Goal: Information Seeking & Learning: Learn about a topic

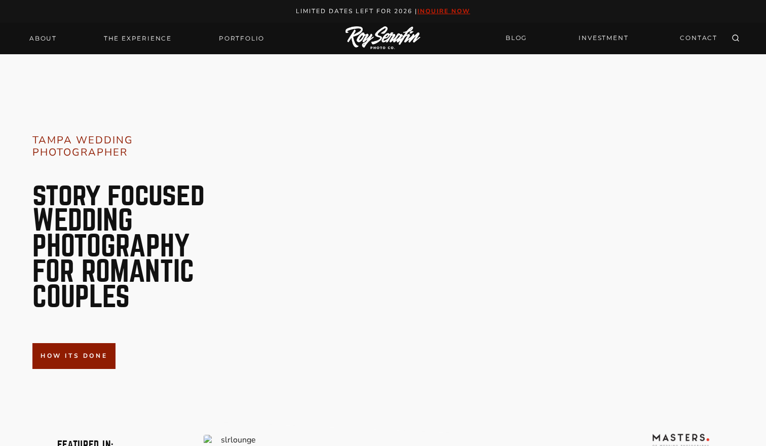
click at [242, 46] on div "About THE EXPERIENCE Portfolio" at bounding box center [146, 38] width 247 height 31
click at [241, 39] on link "Portfolio" at bounding box center [242, 38] width 58 height 14
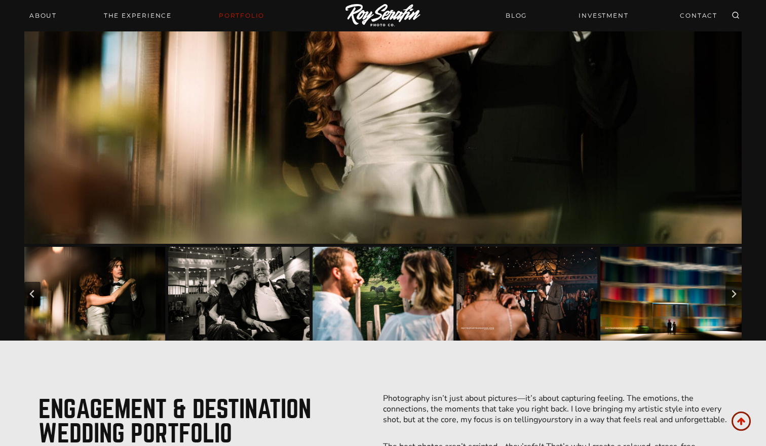
scroll to position [441, 0]
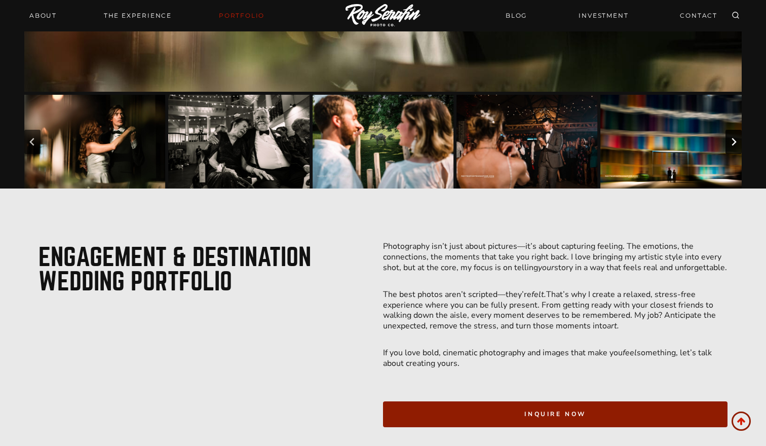
click at [735, 139] on icon "Next slide" at bounding box center [733, 142] width 8 height 8
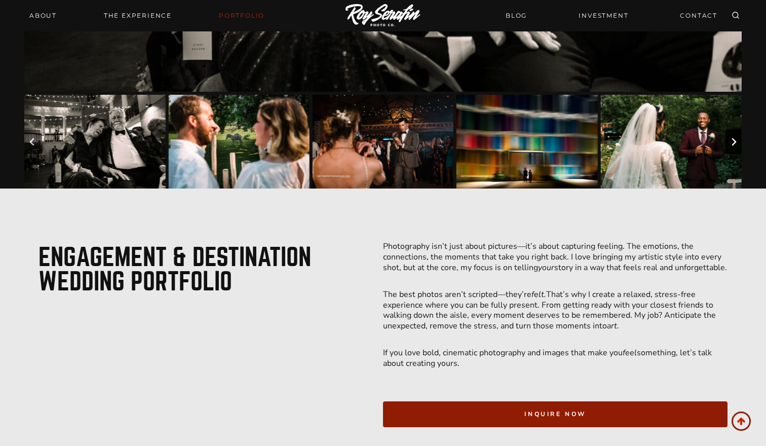
click at [735, 139] on icon "Next slide" at bounding box center [733, 142] width 8 height 8
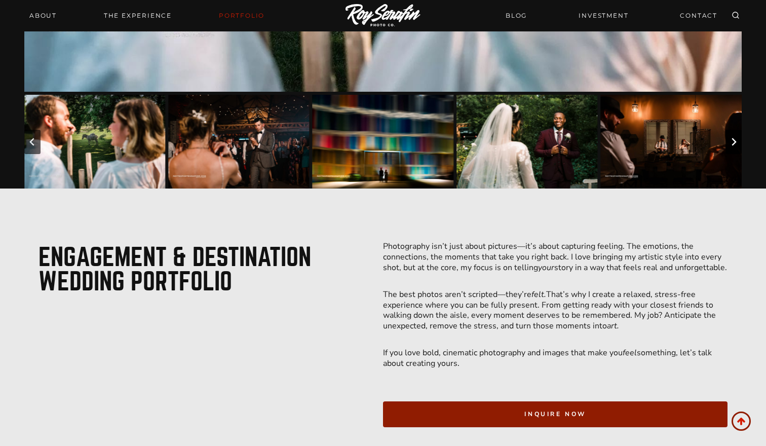
click at [735, 139] on icon "Next slide" at bounding box center [733, 142] width 8 height 8
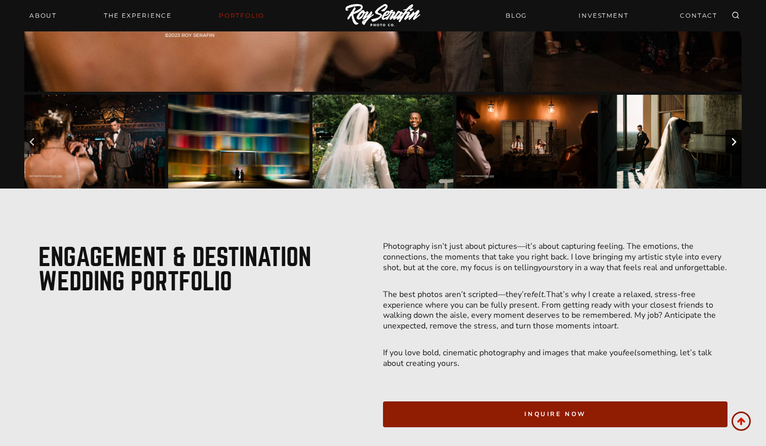
click at [735, 139] on icon "Next slide" at bounding box center [733, 142] width 8 height 8
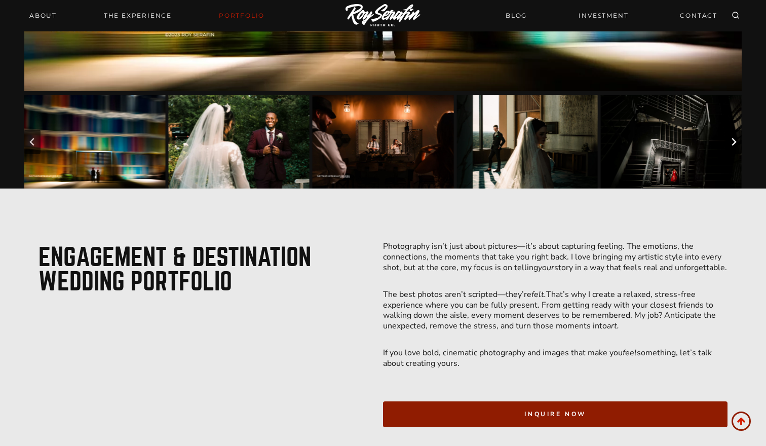
click at [735, 139] on icon "Next slide" at bounding box center [733, 142] width 8 height 8
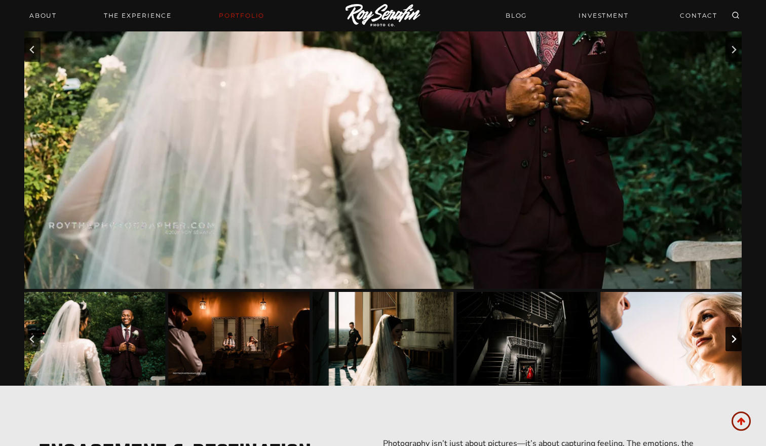
scroll to position [157, 0]
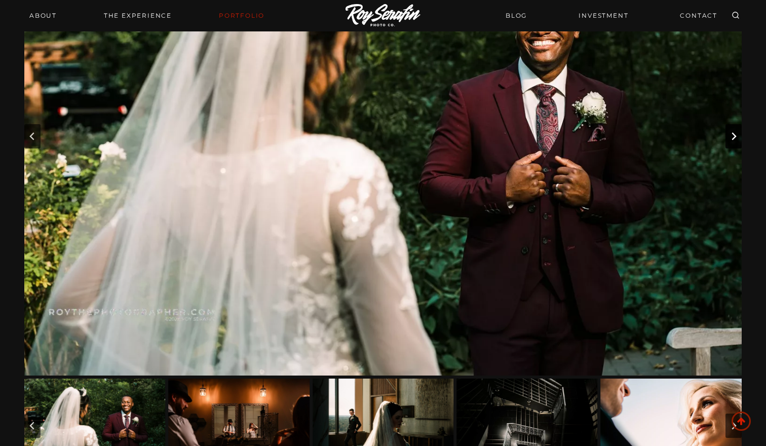
click at [733, 134] on icon "Next slide" at bounding box center [733, 136] width 5 height 8
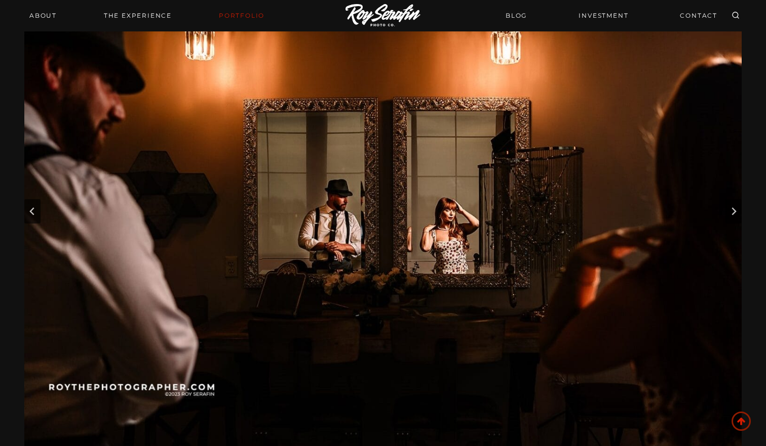
scroll to position [76, 0]
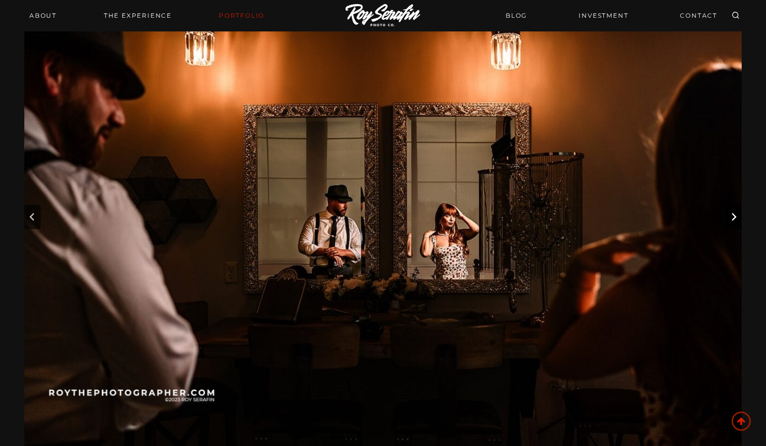
click at [732, 212] on button "Next slide" at bounding box center [733, 217] width 16 height 24
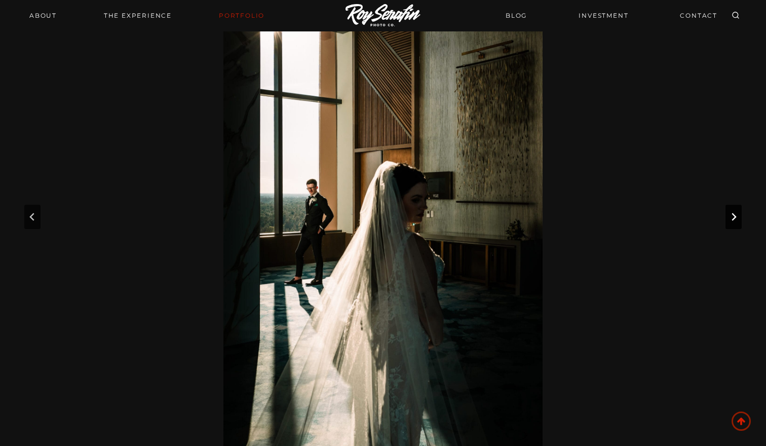
click at [732, 212] on button "Next slide" at bounding box center [733, 217] width 16 height 24
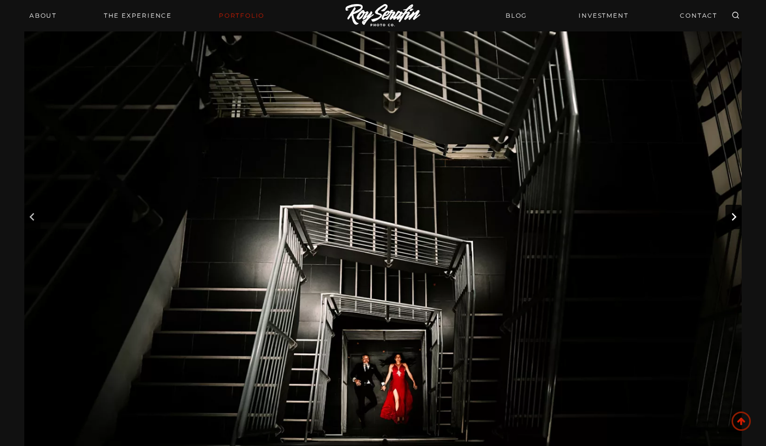
click at [732, 212] on button "Next slide" at bounding box center [733, 217] width 16 height 24
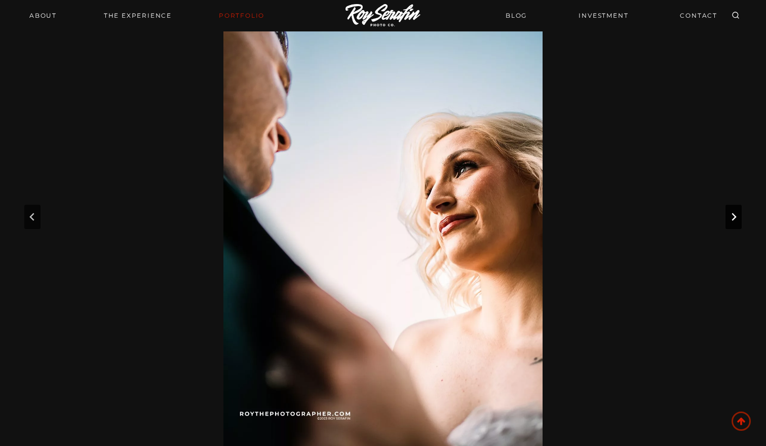
click at [732, 212] on button "Next slide" at bounding box center [733, 217] width 16 height 24
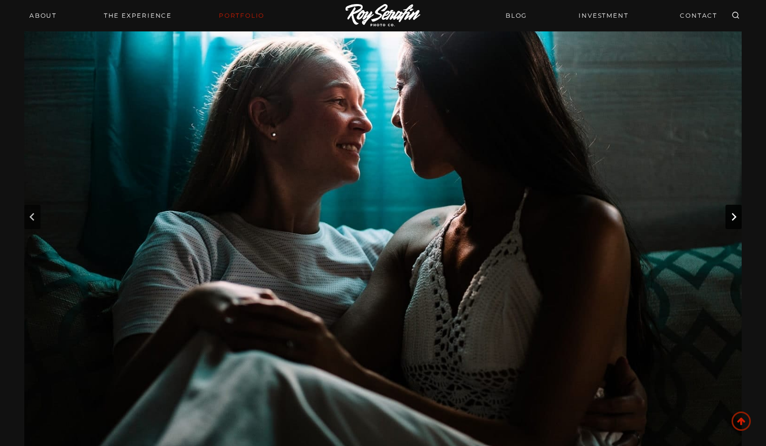
click at [732, 212] on button "Next slide" at bounding box center [733, 217] width 16 height 24
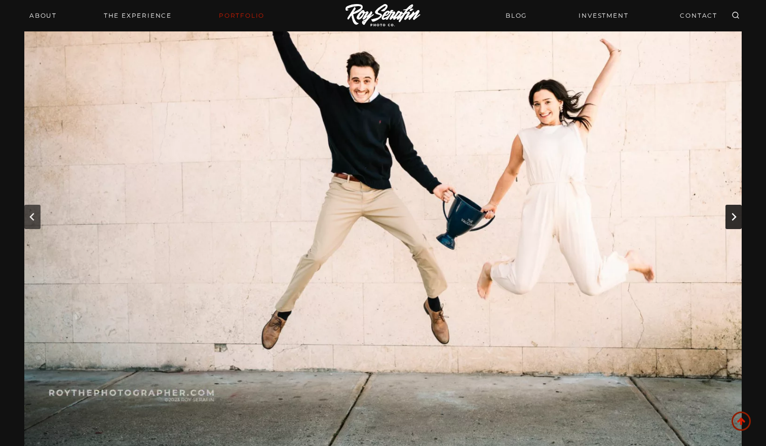
click at [732, 212] on button "Next slide" at bounding box center [733, 217] width 16 height 24
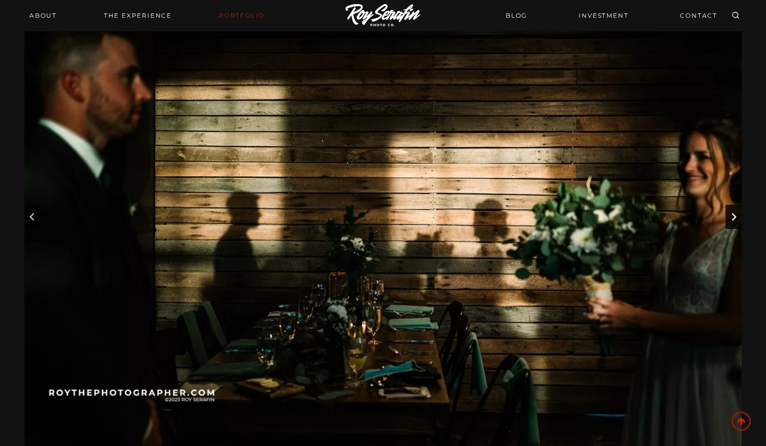
click at [732, 212] on button "Next slide" at bounding box center [733, 217] width 16 height 24
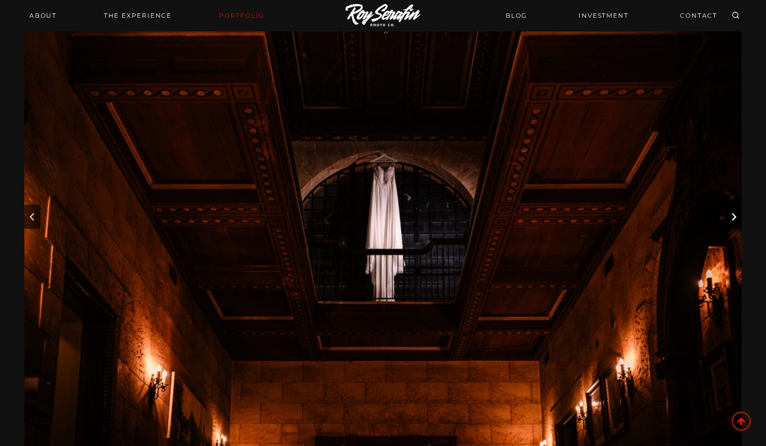
click at [732, 212] on button "Next slide" at bounding box center [733, 217] width 16 height 24
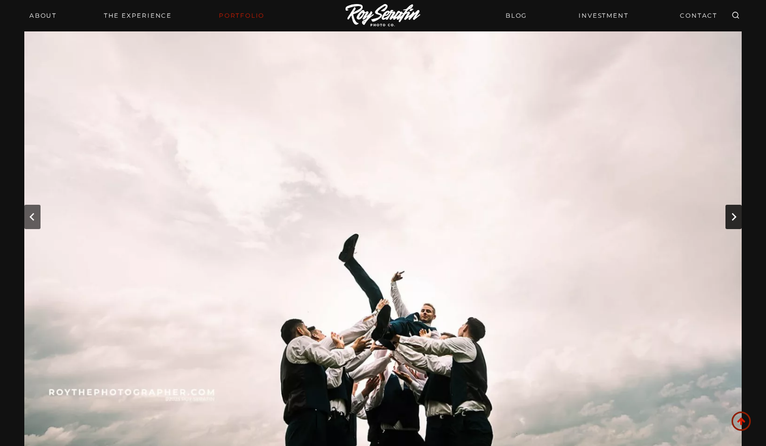
click at [732, 212] on button "Next slide" at bounding box center [733, 217] width 16 height 24
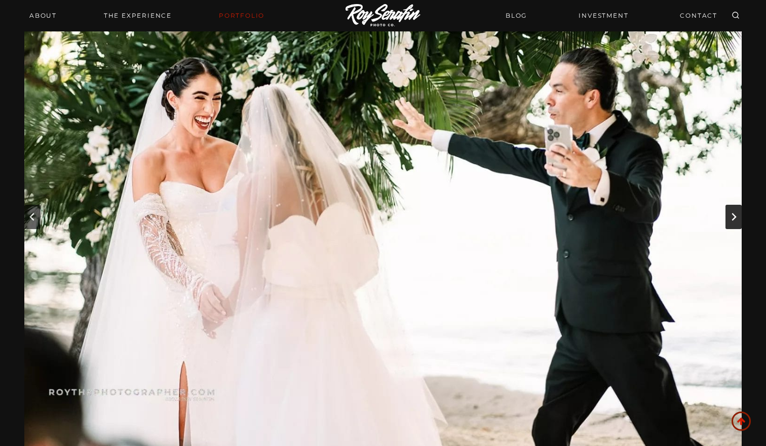
click at [732, 212] on button "Next slide" at bounding box center [733, 217] width 16 height 24
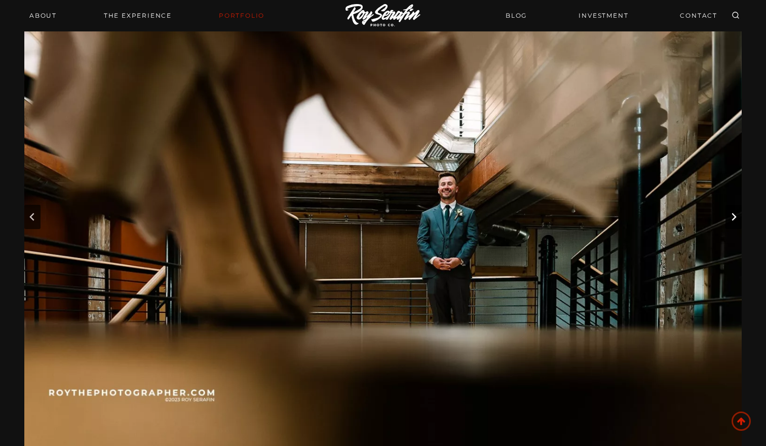
click at [732, 212] on button "Next slide" at bounding box center [733, 217] width 16 height 24
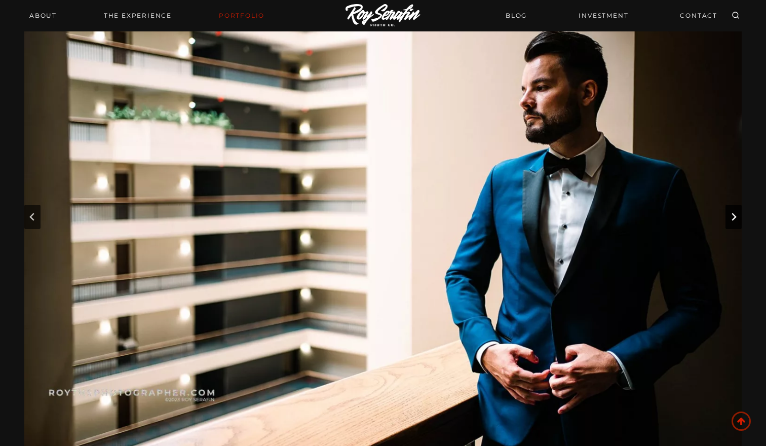
click at [732, 212] on button "Next slide" at bounding box center [733, 217] width 16 height 24
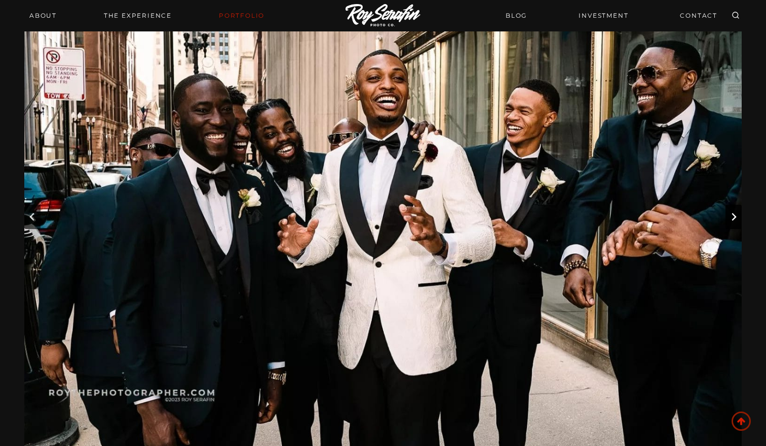
click at [732, 212] on button "Next slide" at bounding box center [733, 217] width 16 height 24
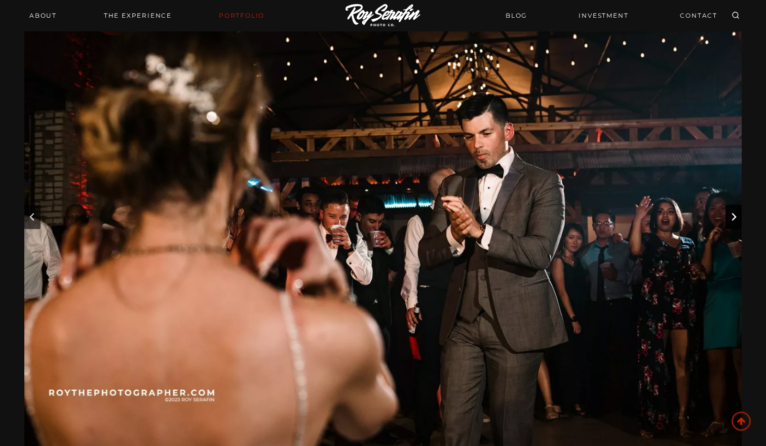
click at [732, 212] on button "Next slide" at bounding box center [733, 217] width 16 height 24
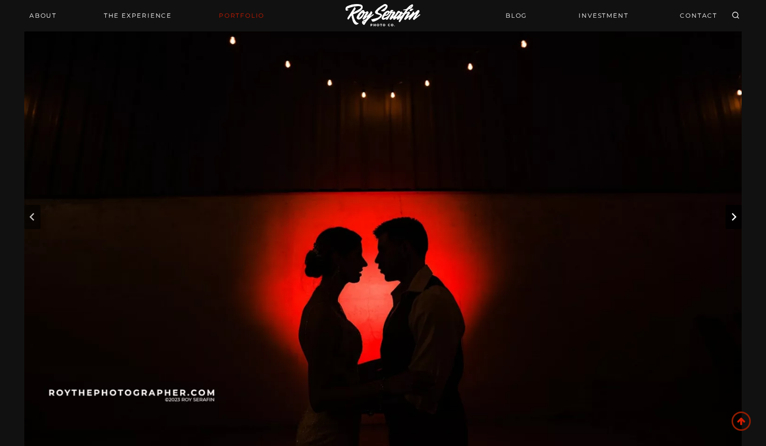
click at [732, 212] on button "Next slide" at bounding box center [733, 217] width 16 height 24
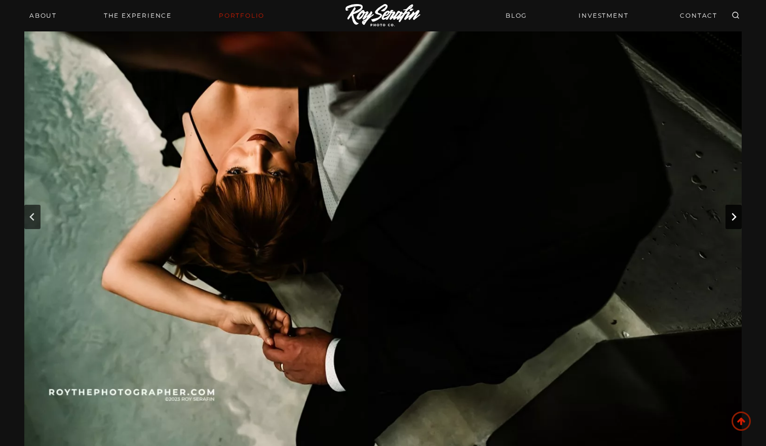
click at [732, 212] on button "Next slide" at bounding box center [733, 217] width 16 height 24
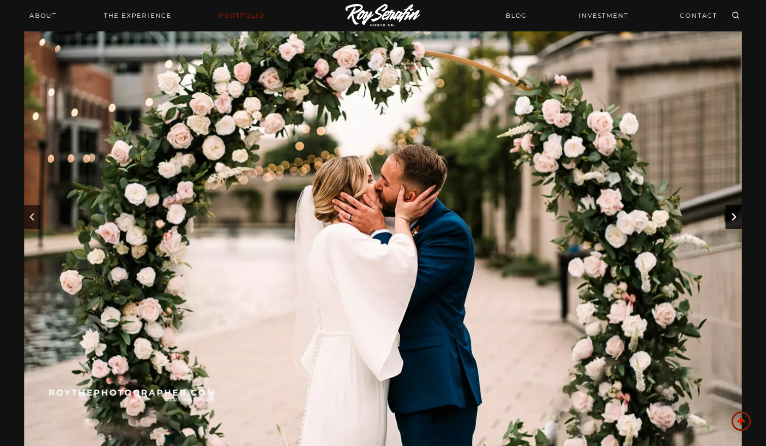
click at [732, 212] on button "Next slide" at bounding box center [733, 217] width 16 height 24
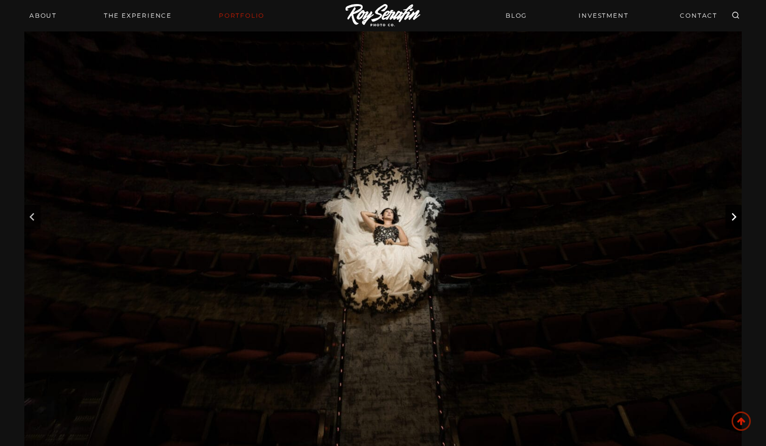
click at [732, 212] on button "Next slide" at bounding box center [733, 217] width 16 height 24
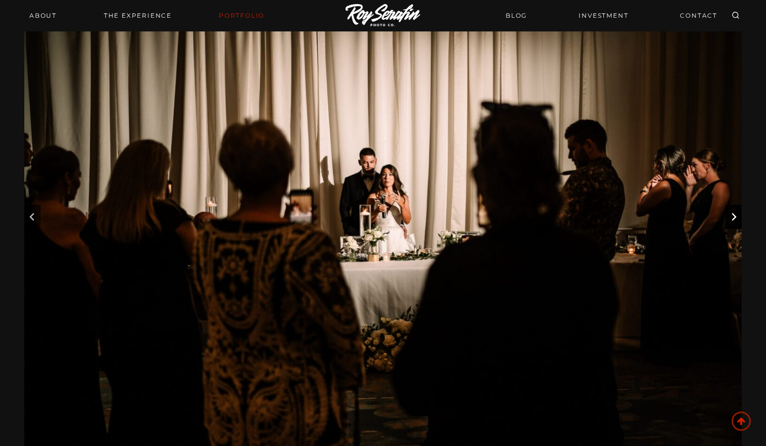
click at [732, 212] on button "Next slide" at bounding box center [733, 217] width 16 height 24
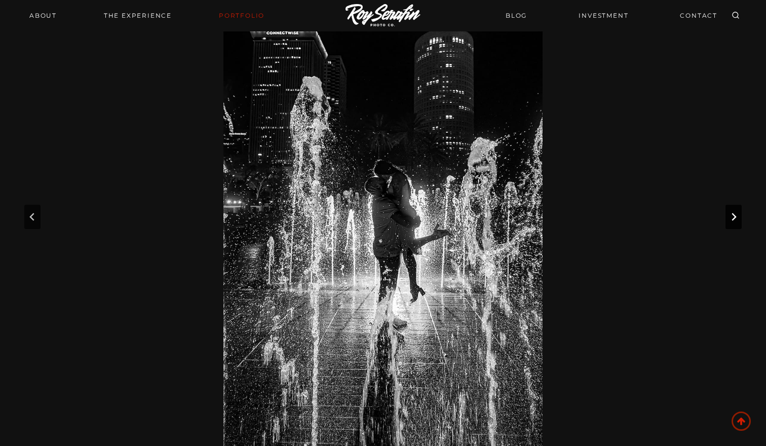
click at [732, 212] on button "Next slide" at bounding box center [733, 217] width 16 height 24
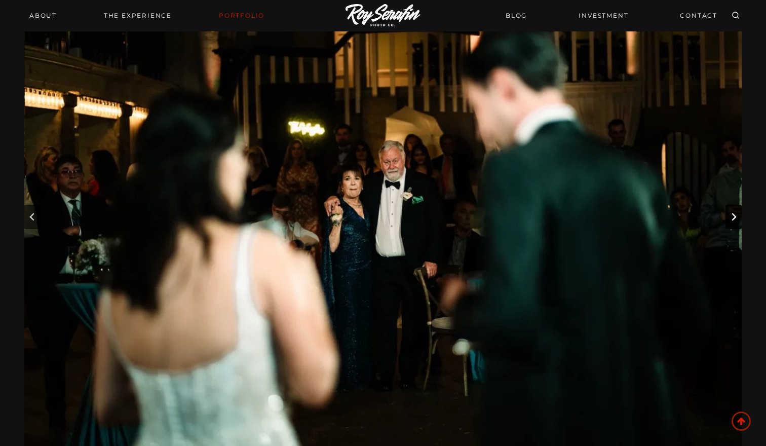
click at [732, 212] on button "Next slide" at bounding box center [733, 217] width 16 height 24
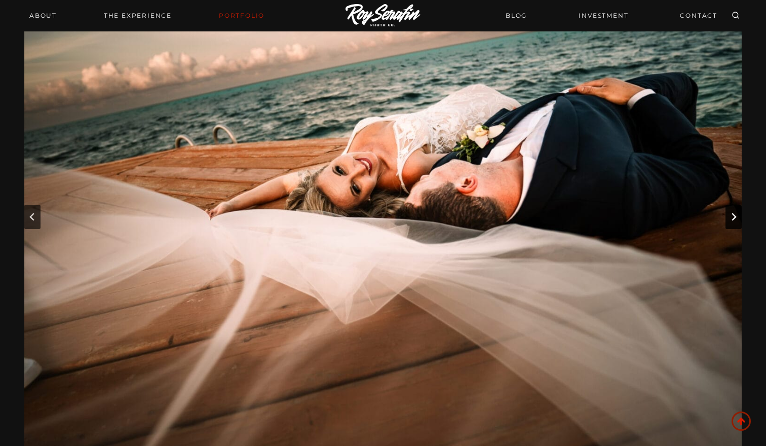
click at [732, 212] on button "Go to first slide" at bounding box center [733, 217] width 16 height 24
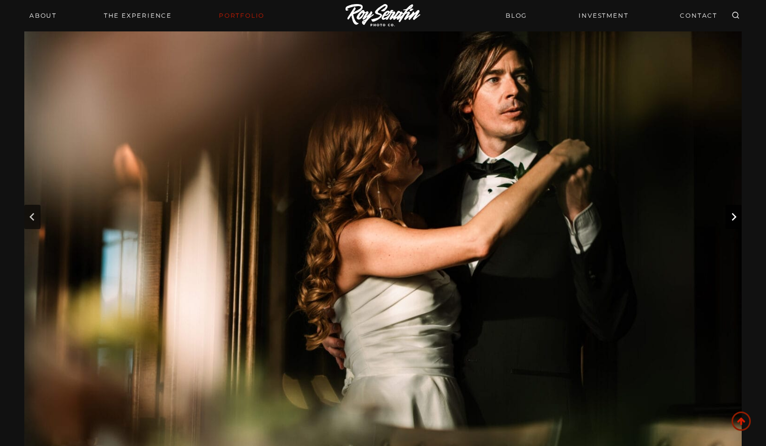
click at [732, 212] on button "Next slide" at bounding box center [733, 217] width 16 height 24
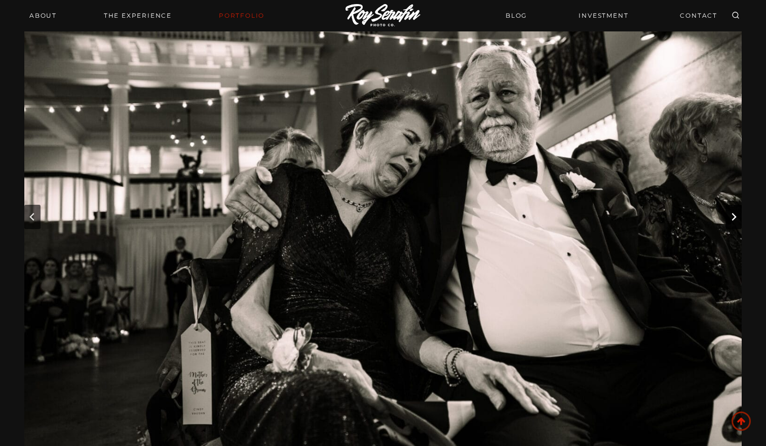
click at [732, 212] on button "Next slide" at bounding box center [733, 217] width 16 height 24
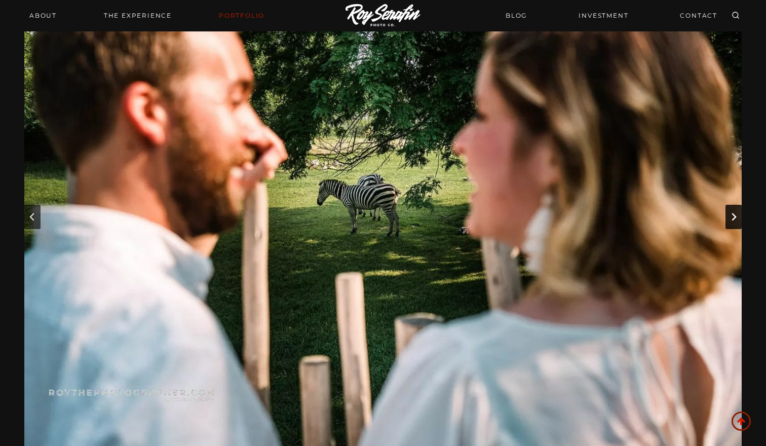
click at [732, 212] on button "Next slide" at bounding box center [733, 217] width 16 height 24
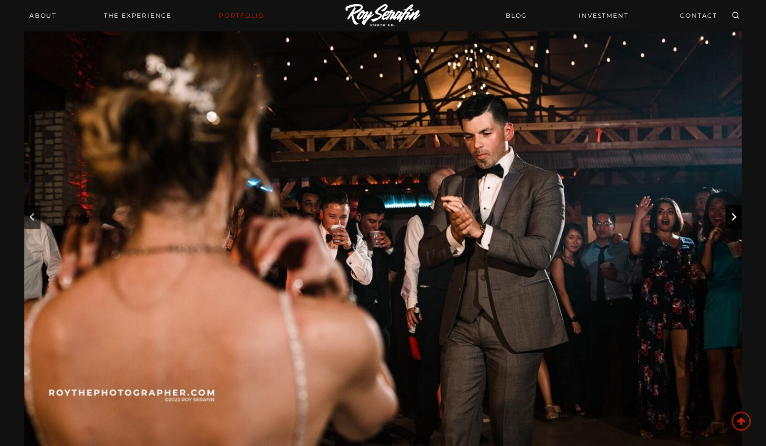
click at [732, 212] on button "Next slide" at bounding box center [733, 217] width 16 height 24
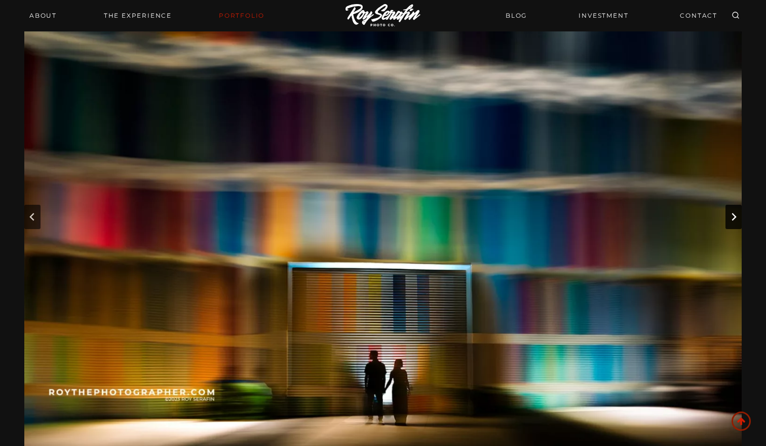
click at [732, 212] on button "Next slide" at bounding box center [733, 217] width 16 height 24
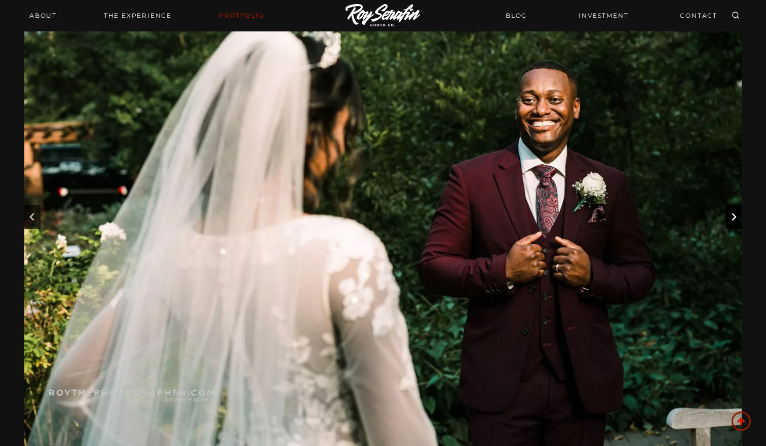
click at [732, 212] on button "Next slide" at bounding box center [733, 217] width 16 height 24
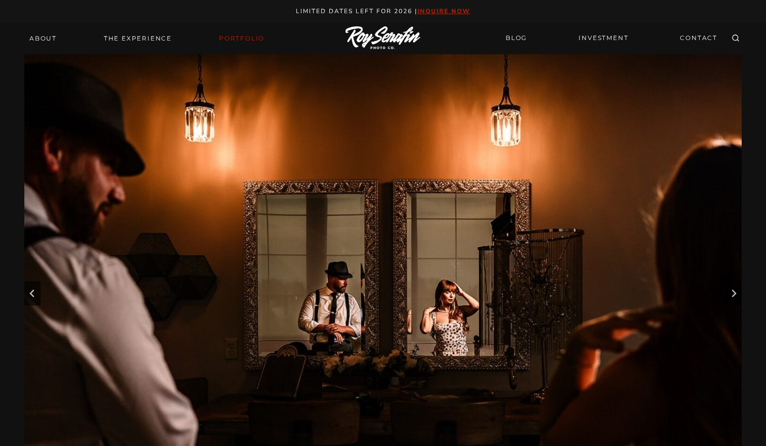
scroll to position [0, 0]
click at [392, 38] on img at bounding box center [382, 38] width 75 height 24
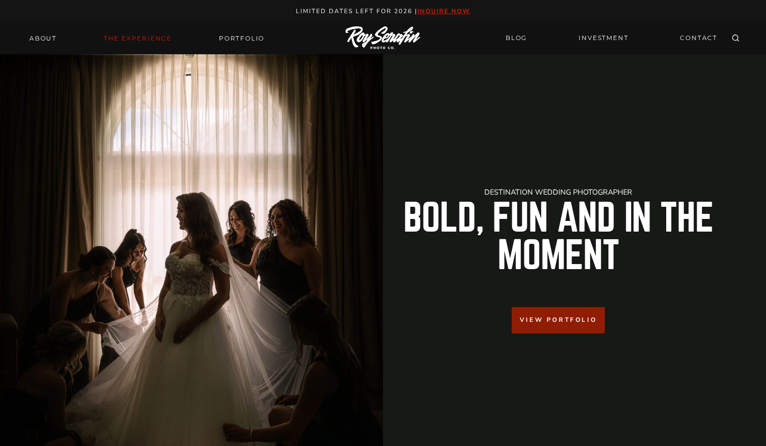
click at [158, 39] on link "THE EXPERIENCE" at bounding box center [138, 38] width 80 height 14
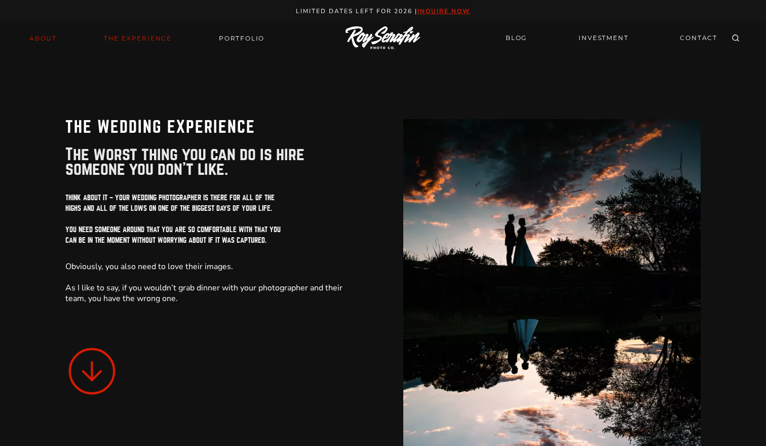
click at [34, 37] on link "About" at bounding box center [43, 38] width 40 height 14
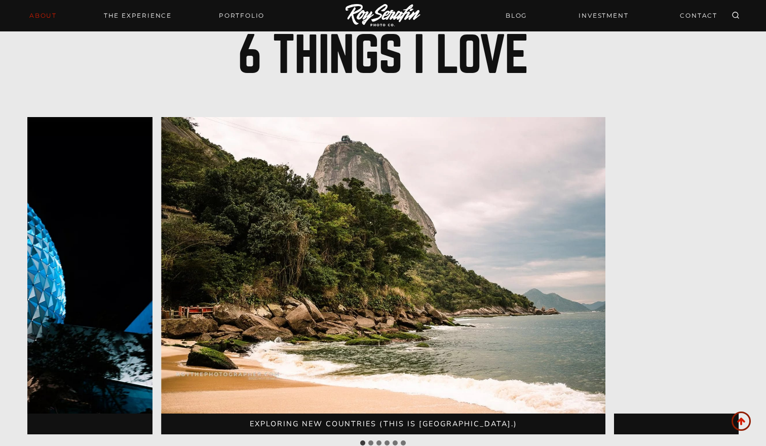
scroll to position [2160, 0]
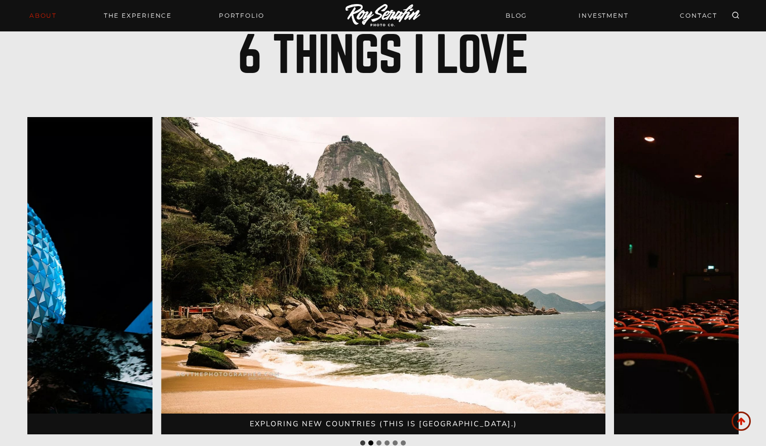
click at [370, 440] on button "Go to slide 2" at bounding box center [370, 442] width 5 height 5
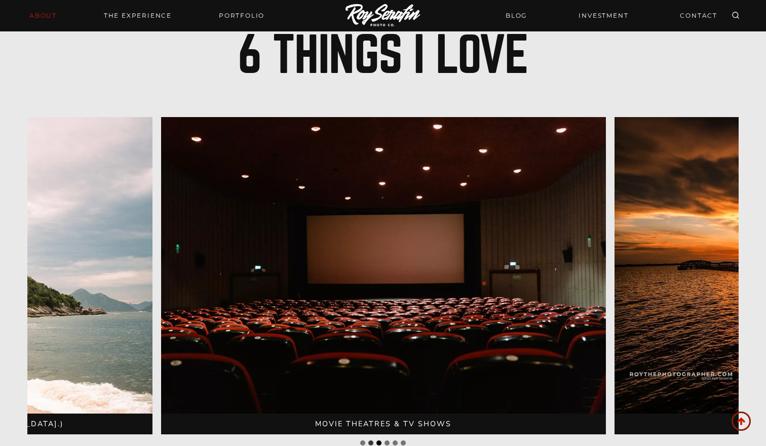
click at [377, 440] on button "Go to slide 3" at bounding box center [378, 442] width 5 height 5
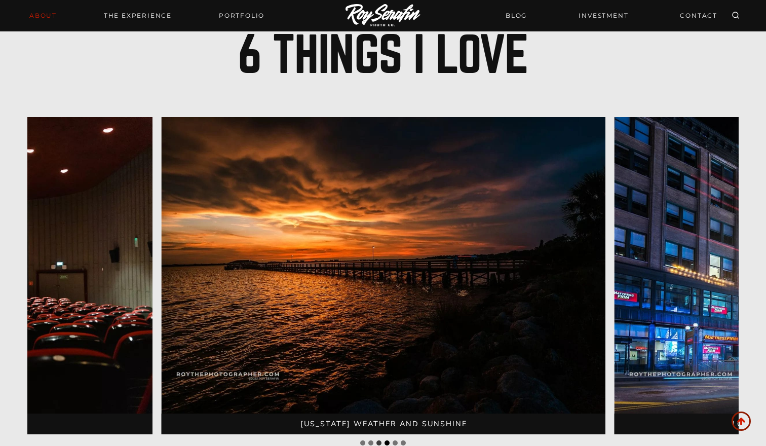
click at [386, 440] on button "Go to slide 4" at bounding box center [386, 442] width 5 height 5
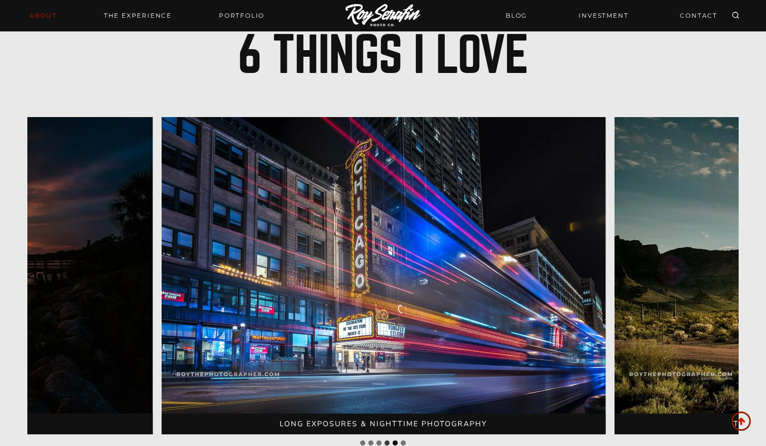
click at [397, 440] on button "Go to slide 5" at bounding box center [395, 442] width 5 height 5
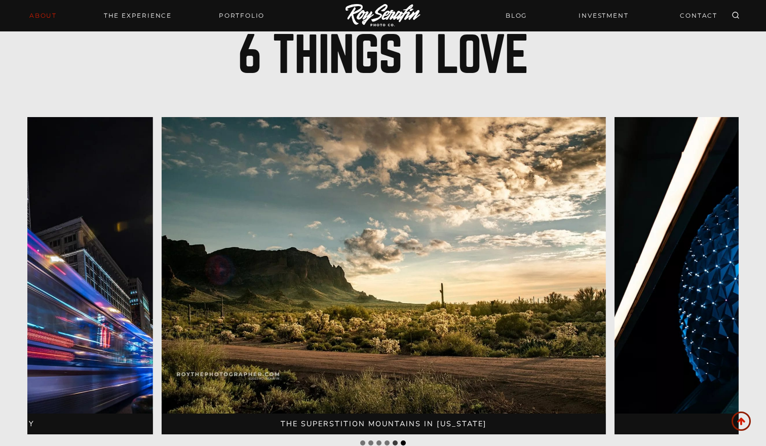
click at [403, 440] on button "Go to slide 6" at bounding box center [403, 442] width 5 height 5
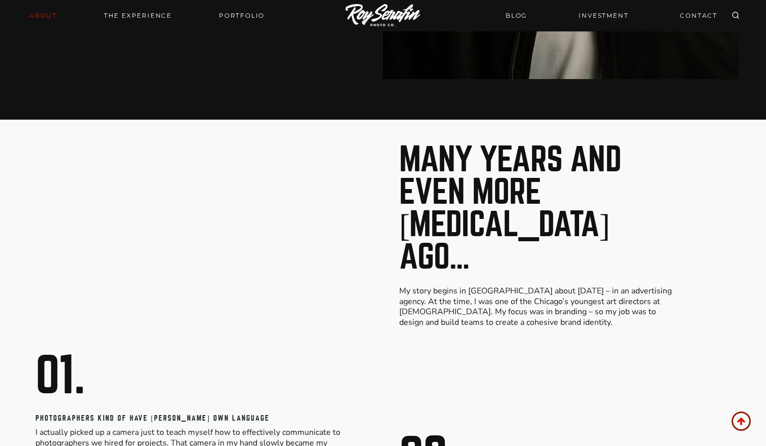
scroll to position [509, 0]
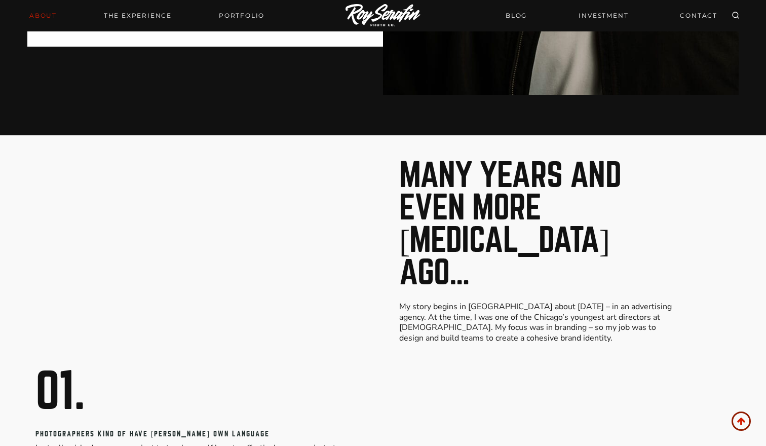
click at [392, 15] on img at bounding box center [382, 16] width 75 height 24
